Goal: Information Seeking & Learning: Learn about a topic

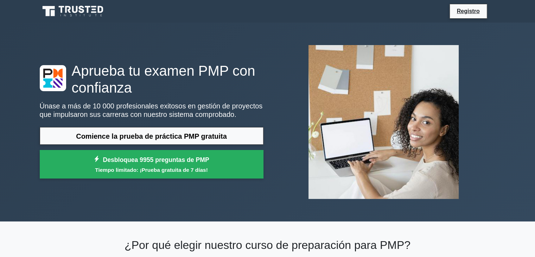
scroll to position [35, 0]
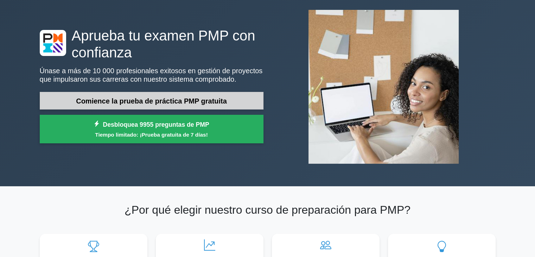
click at [173, 102] on font "Comience la prueba de práctica PMP gratuita" at bounding box center [151, 101] width 151 height 8
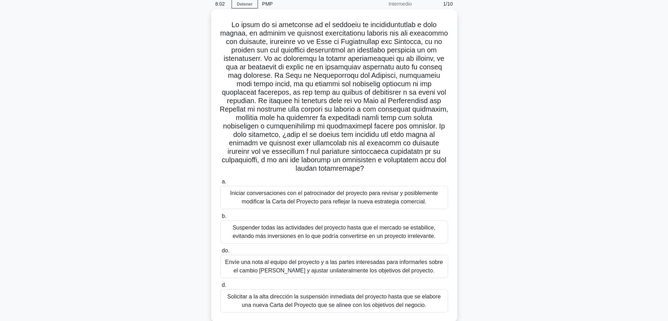
scroll to position [59, 0]
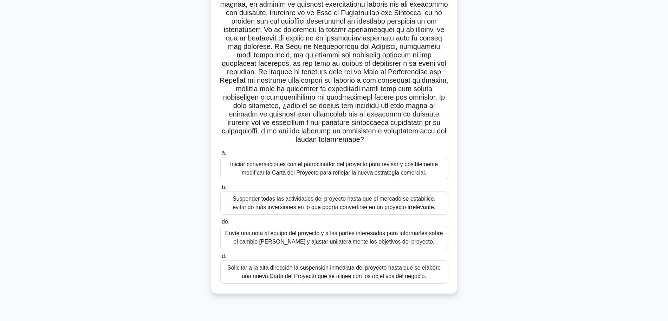
click at [294, 173] on font "Iniciar conversaciones con el patrocinador del proyecto para revisar y posiblem…" at bounding box center [334, 168] width 208 height 14
click at [220, 155] on input "a. Iniciar conversaciones con el patrocinador del proyecto para revisar y posib…" at bounding box center [220, 152] width 0 height 5
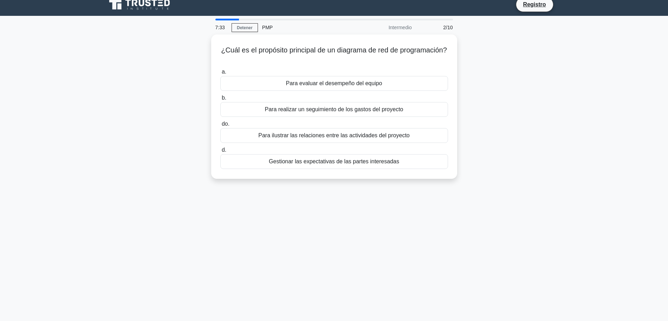
scroll to position [0, 0]
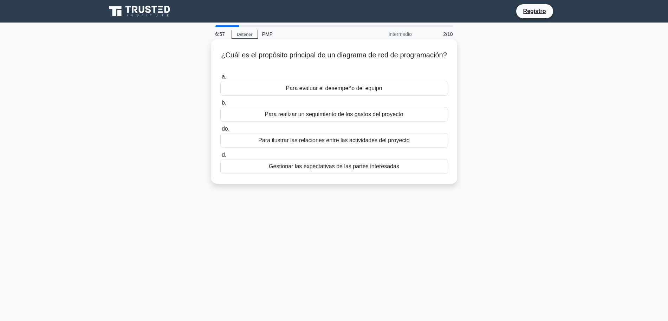
drag, startPoint x: 247, startPoint y: 54, endPoint x: 399, endPoint y: 162, distance: 186.2
click at [399, 162] on div "¿Cuál es el propósito principal de un diagrama de red de programación? .spinner…" at bounding box center [334, 111] width 240 height 139
copy div "Cuál es el propósito principal de un diagrama de red de programación? .spinner_…"
click at [446, 113] on div "Para realizar un seguimiento de los gastos del proyecto" at bounding box center [334, 114] width 228 height 15
click at [220, 105] on input "b. Para realizar un seguimiento de los gastos del proyecto" at bounding box center [220, 103] width 0 height 5
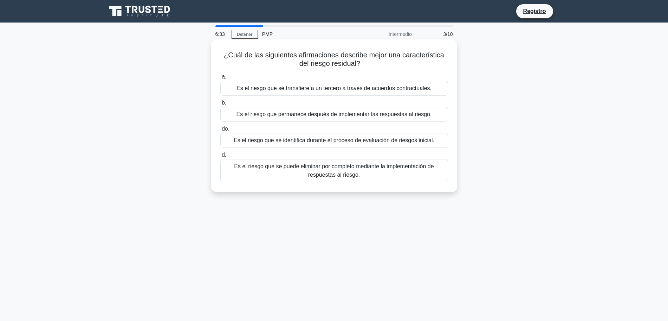
drag, startPoint x: 224, startPoint y: 56, endPoint x: 368, endPoint y: 176, distance: 188.0
click at [368, 176] on div "¿Cuál de las siguientes afirmaciones describe mejor una característica del ries…" at bounding box center [334, 115] width 240 height 147
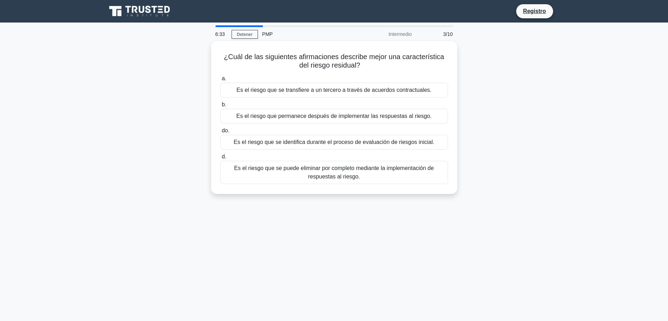
copy div "¿Cuál de las siguientes afirmaciones describe mejor una característica del ries…"
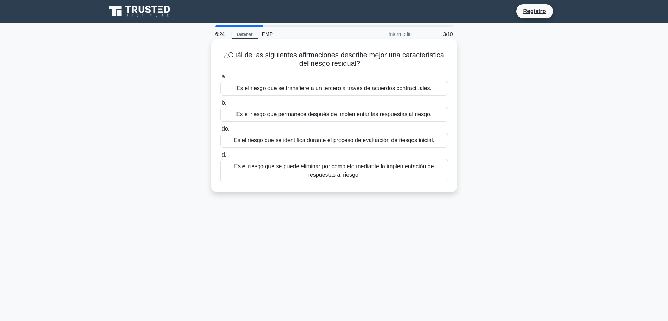
click at [234, 114] on div "Es el riesgo que permanece después de implementar las respuestas al riesgo." at bounding box center [334, 114] width 228 height 15
click at [220, 105] on input "b. Es el riesgo que permanece después de implementar las respuestas al riesgo." at bounding box center [220, 103] width 0 height 5
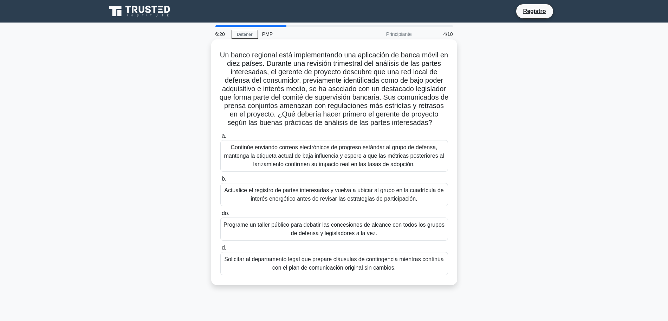
drag, startPoint x: 221, startPoint y: 54, endPoint x: 408, endPoint y: 278, distance: 292.0
click at [408, 256] on div "Un banco regional está implementando una aplicación de banca móvil en diez país…" at bounding box center [334, 162] width 240 height 240
copy div "Lo ipsum dolorsit amet consecteturad eli seddoeiusm te incid utlab et dolo magn…"
click at [241, 203] on font "Actualice el registro de partes interesadas y vuelva a ubicar al grupo en la cu…" at bounding box center [334, 194] width 221 height 17
click at [220, 181] on input "b. Actualice el registro de partes interesadas y vuelva a ubicar al grupo en la…" at bounding box center [220, 178] width 0 height 5
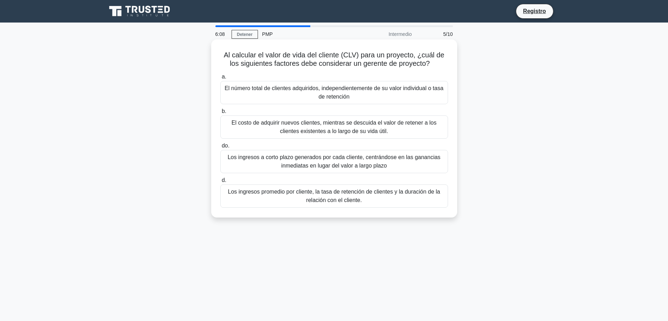
drag, startPoint x: 221, startPoint y: 54, endPoint x: 375, endPoint y: 211, distance: 219.3
click at [375, 211] on div "Al calcular el valor de vida del cliente (CLV) para un proyecto, ¿cuál de los s…" at bounding box center [334, 128] width 240 height 172
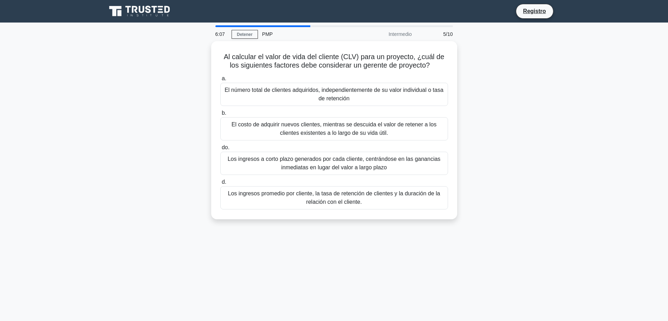
copy div "Lo ipsumdol si ametc ad elit sed doeiusm (TEM) inci ut laboreet, ¿dolo ma ali e…"
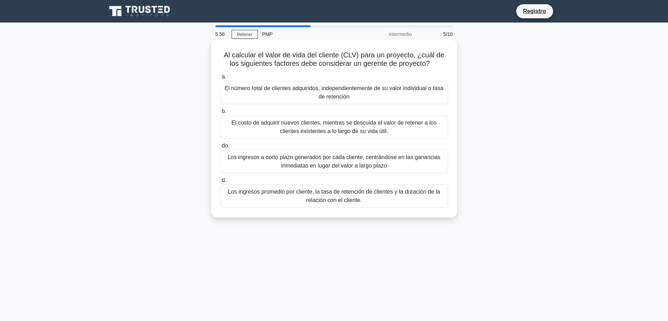
click at [252, 196] on font "Los ingresos promedio por cliente, la tasa de retención de clientes y la duraci…" at bounding box center [334, 195] width 221 height 17
click at [220, 182] on input "d. Los ingresos promedio por cliente, la tasa de retención de clientes y la dur…" at bounding box center [220, 180] width 0 height 5
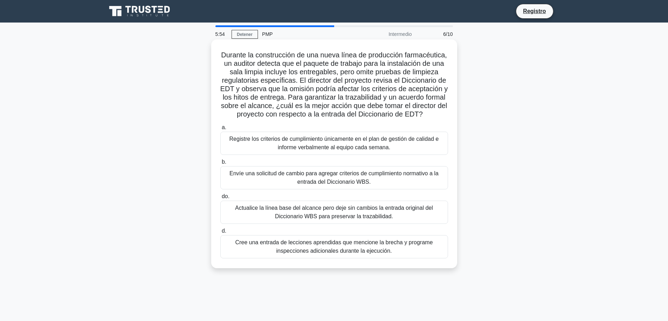
drag, startPoint x: 242, startPoint y: 53, endPoint x: 400, endPoint y: 266, distance: 265.0
click at [400, 256] on div "Durante la construcción de una nueva línea de producción farmacéutica, un audit…" at bounding box center [334, 153] width 240 height 223
copy div "Loremip do sitametconse ad eli seddo eiusm te incididunt utlaboreetdo, ma aliqu…"
click at [253, 181] on font "Envíe una solicitud de cambio para agregar criterios de cumplimiento normativo …" at bounding box center [334, 177] width 209 height 14
click at [220, 164] on input "b. Envíe una solicitud de cambio para agregar criterios de cumplimiento normati…" at bounding box center [220, 162] width 0 height 5
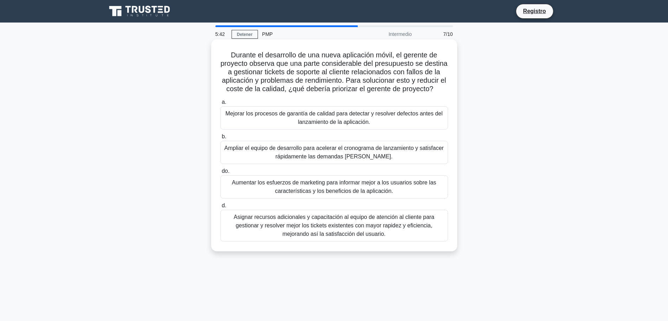
drag, startPoint x: 227, startPoint y: 52, endPoint x: 414, endPoint y: 259, distance: 278.5
click at [414, 251] on div "Durante el desarrollo de una nueva aplicación móvil, el gerente de proyecto obs…" at bounding box center [334, 145] width 246 height 212
copy div "Loremip do sitametcon ad eli seddo eiusmodtem incid, ut laboree do magnaali eni…"
click at [224, 105] on font "a." at bounding box center [224, 102] width 5 height 6
click at [220, 104] on input "a. Mejorar los procesos de garantía de calidad para detectar y resolver defecto…" at bounding box center [220, 102] width 0 height 5
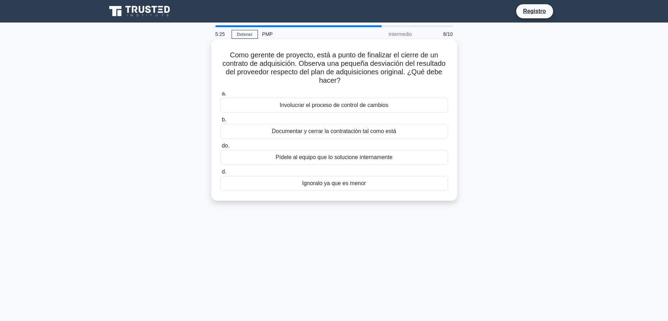
drag, startPoint x: 226, startPoint y: 54, endPoint x: 387, endPoint y: 192, distance: 211.2
click at [387, 192] on div "Como gerente de proyecto, está a punto de finalizar el cierre de un contrato de…" at bounding box center [334, 119] width 240 height 155
copy div "Como gerente de proyecto, está a punto de finalizar el cierre de un contrato de…"
click at [238, 129] on div "Documentar y cerrar la contratación tal como está" at bounding box center [334, 131] width 228 height 15
click at [220, 122] on input "b. Documentar y cerrar la contratación tal como está" at bounding box center [220, 119] width 0 height 5
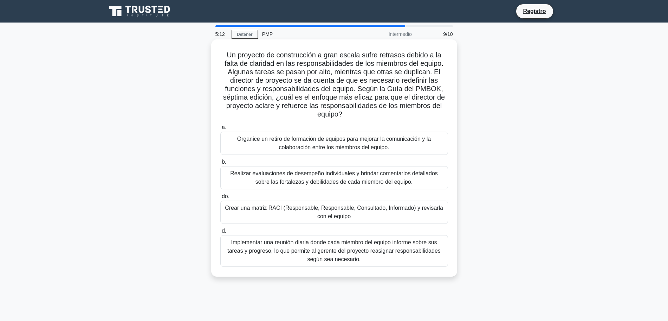
drag, startPoint x: 222, startPoint y: 54, endPoint x: 413, endPoint y: 263, distance: 283.2
click at [412, 256] on div "Un proyecto de construcción a gran escala sufre retrasos debido a la falta de c…" at bounding box center [334, 157] width 240 height 231
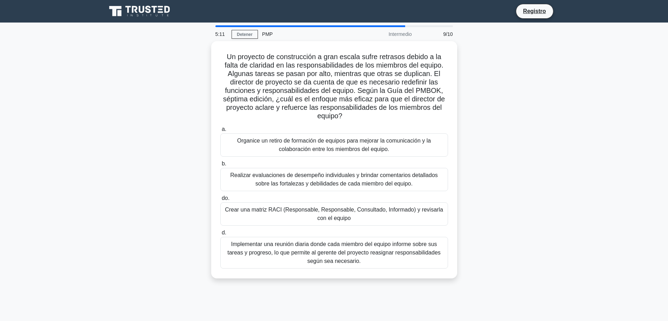
copy div "Lo ipsumdol si ametconsecte a elit seddoe tempo incididu utlabo e do magna al e…"
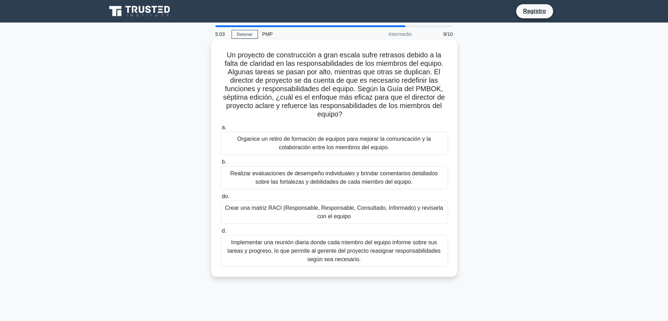
click at [244, 211] on font "Crear una matriz RACI (Responsable, Responsable, Consultado, Informado) y revis…" at bounding box center [334, 212] width 218 height 14
click at [220, 199] on input "do. Crear una matriz RACI (Responsable, Responsable, Consultado, Informado) y r…" at bounding box center [220, 196] width 0 height 5
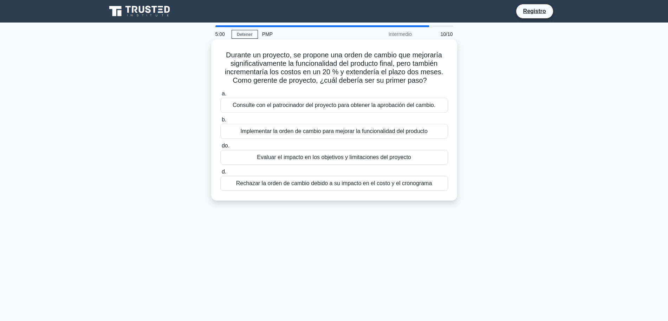
drag, startPoint x: 223, startPoint y: 56, endPoint x: 442, endPoint y: 183, distance: 253.9
click at [442, 183] on div "Durante un proyecto, se propone una orden de cambio que mejoraría significativa…" at bounding box center [334, 119] width 240 height 155
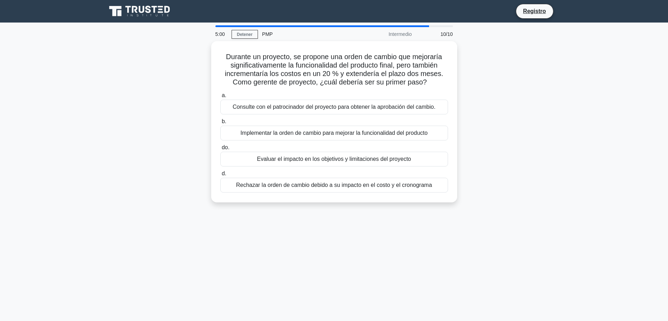
copy div "Durante un proyecto, se propone una orden de cambio que mejoraría significativa…"
click at [534, 120] on div "Durante un proyecto, se propone una orden de cambio que mejoraría significativa…" at bounding box center [334, 125] width 464 height 169
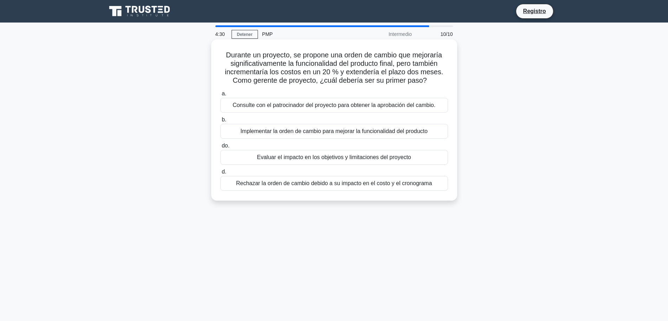
click at [383, 159] on font "Evaluar el impacto en los objetivos y limitaciones del proyecto" at bounding box center [334, 157] width 154 height 6
click at [220, 148] on input "do. Evaluar el impacto en los objetivos y limitaciones del proyecto" at bounding box center [220, 145] width 0 height 5
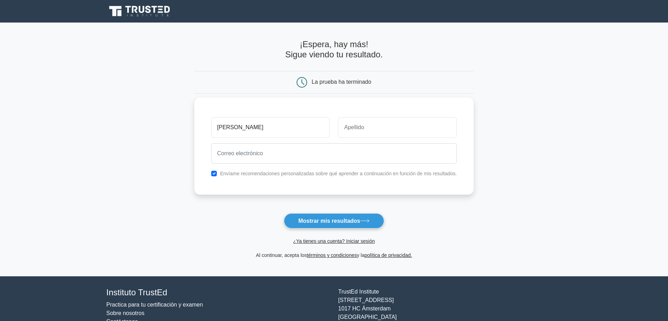
type input "Fernando"
click at [432, 127] on input "text" at bounding box center [397, 127] width 119 height 20
type input "Paulino"
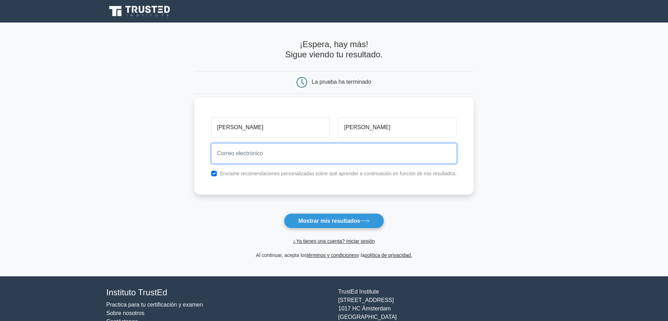
click at [407, 155] on input "email" at bounding box center [334, 153] width 246 height 20
type input "fepaev@gmail.com"
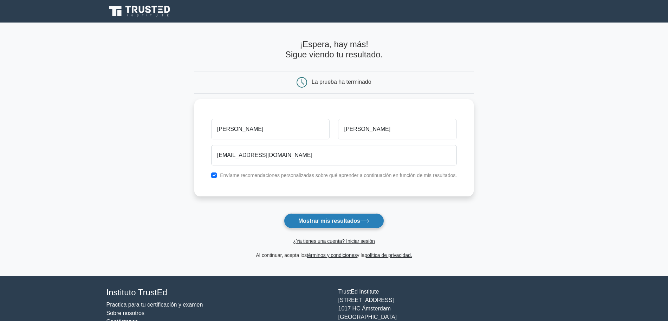
click at [352, 223] on font "Mostrar mis resultados" at bounding box center [329, 221] width 62 height 6
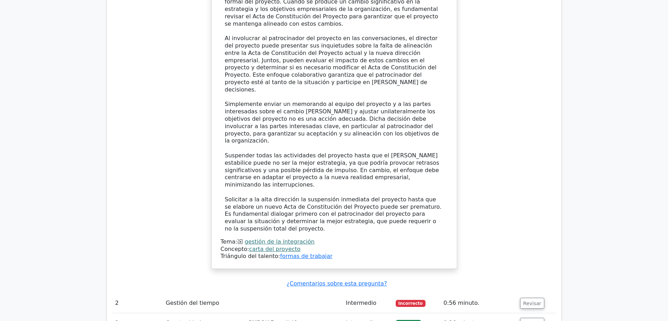
scroll to position [1011, 0]
